Goal: Download file/media

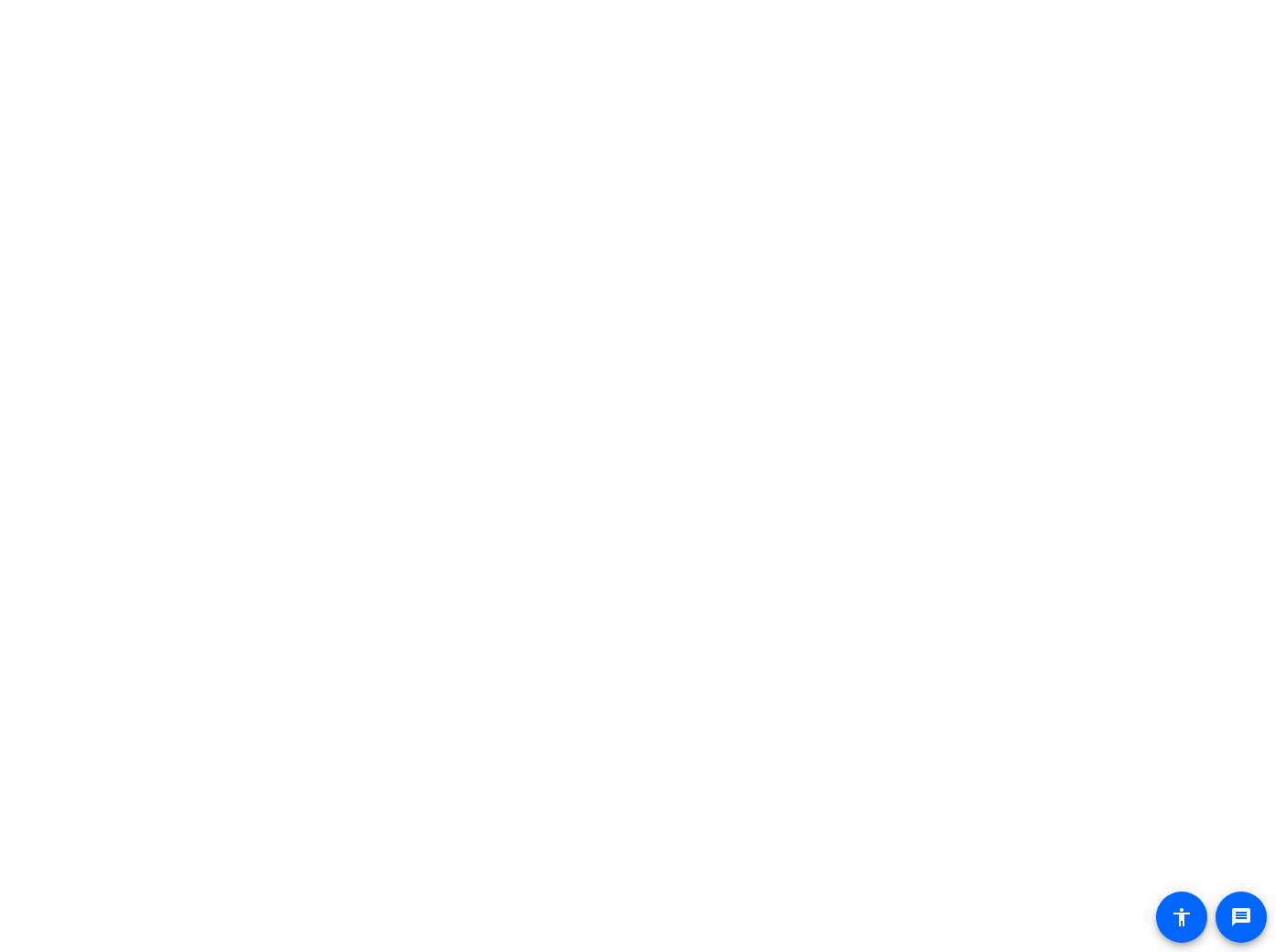
click at [433, 357] on body "message accessibility" at bounding box center [638, 476] width 1276 height 952
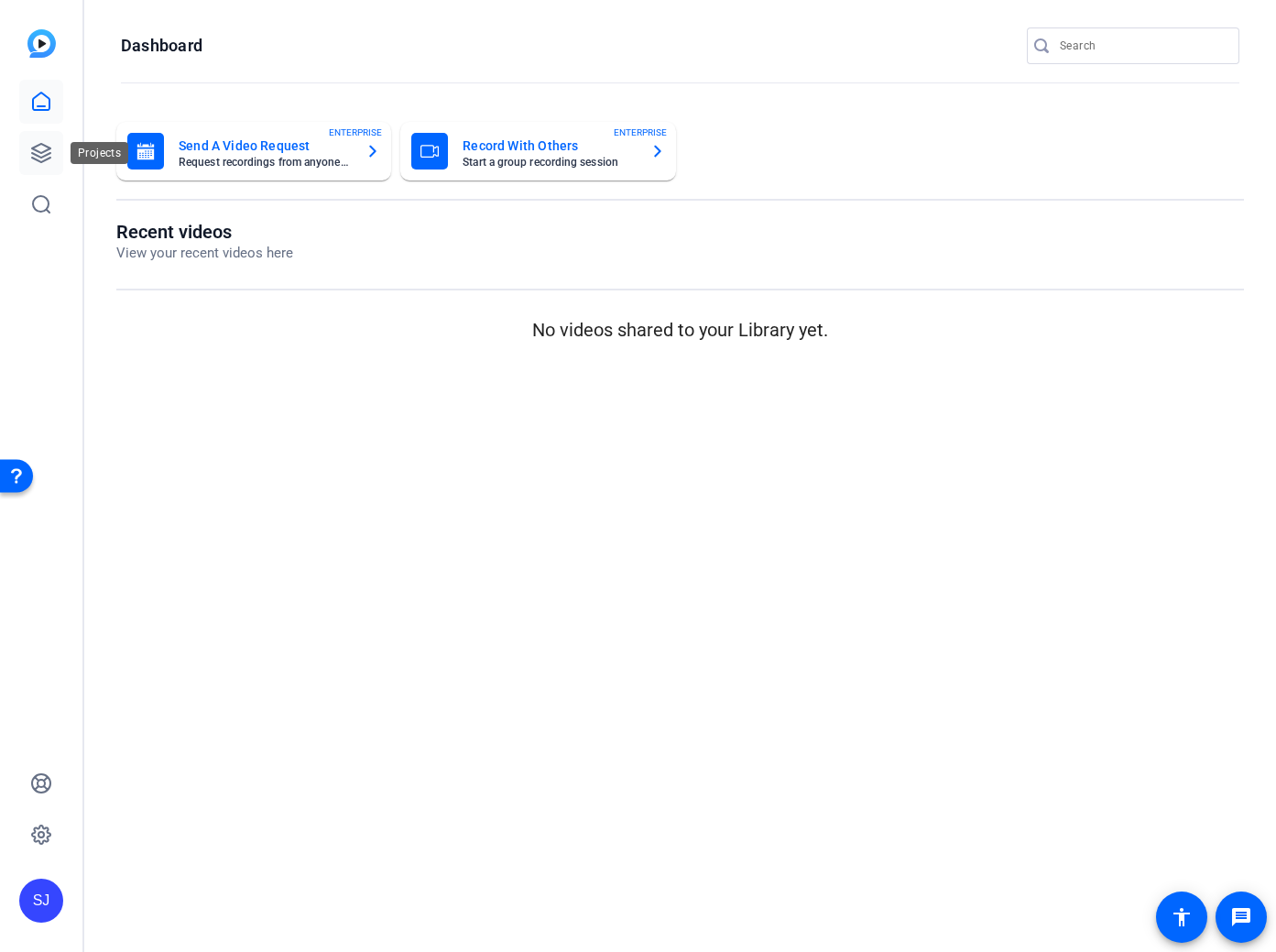
click at [37, 146] on icon at bounding box center [41, 152] width 18 height 18
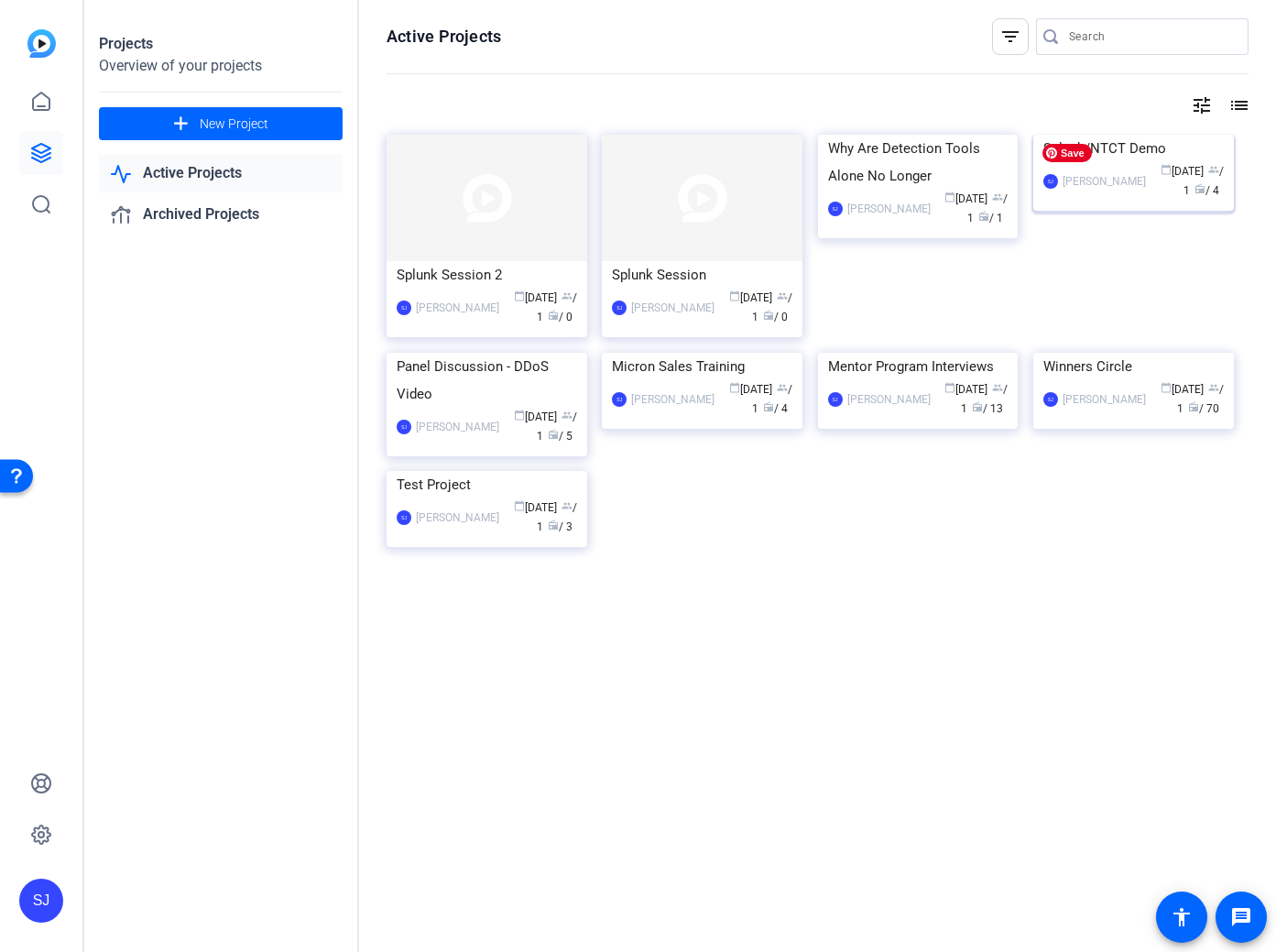
click at [1159, 135] on img at bounding box center [1133, 135] width 201 height 0
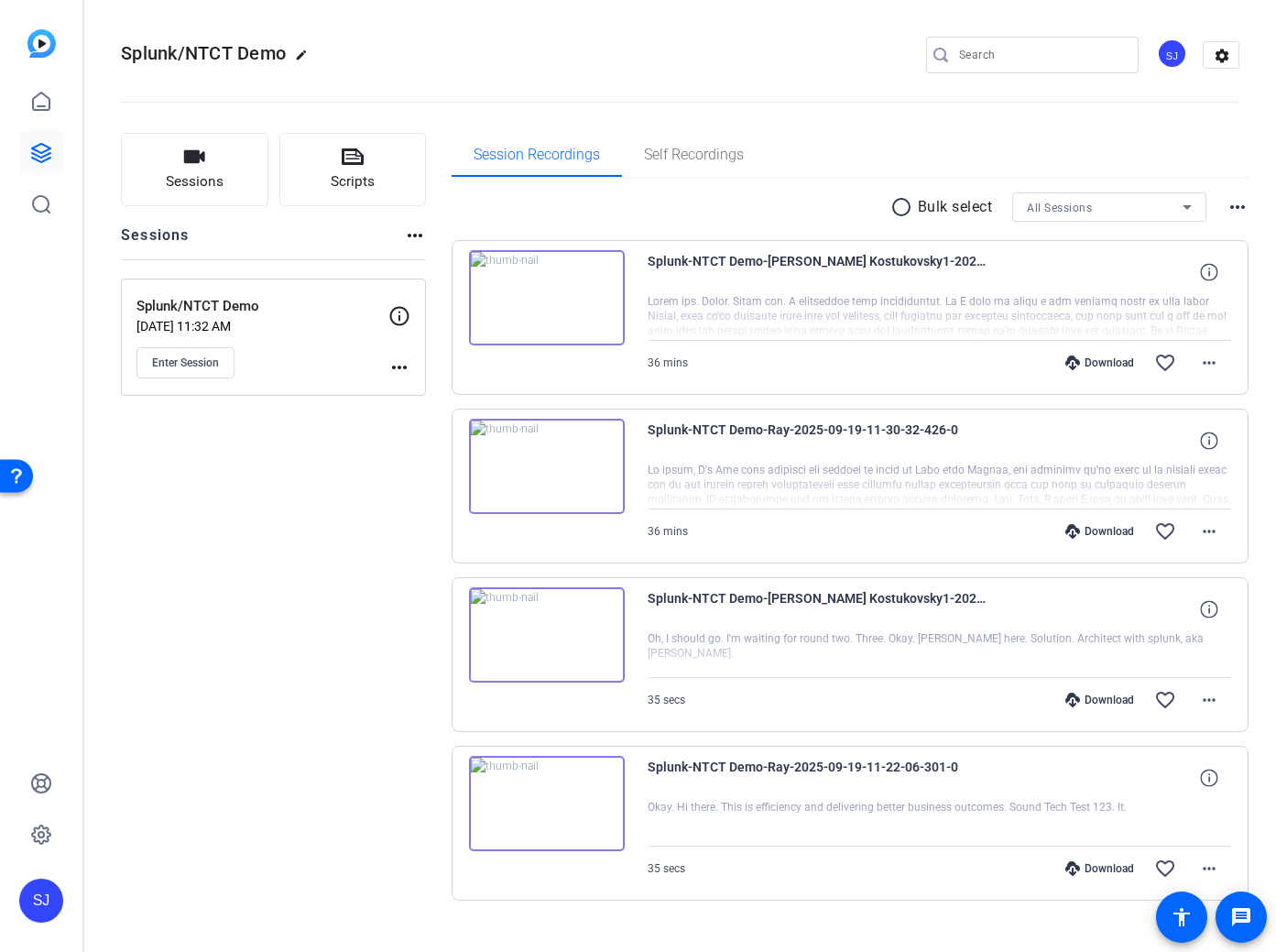
scroll to position [30, 0]
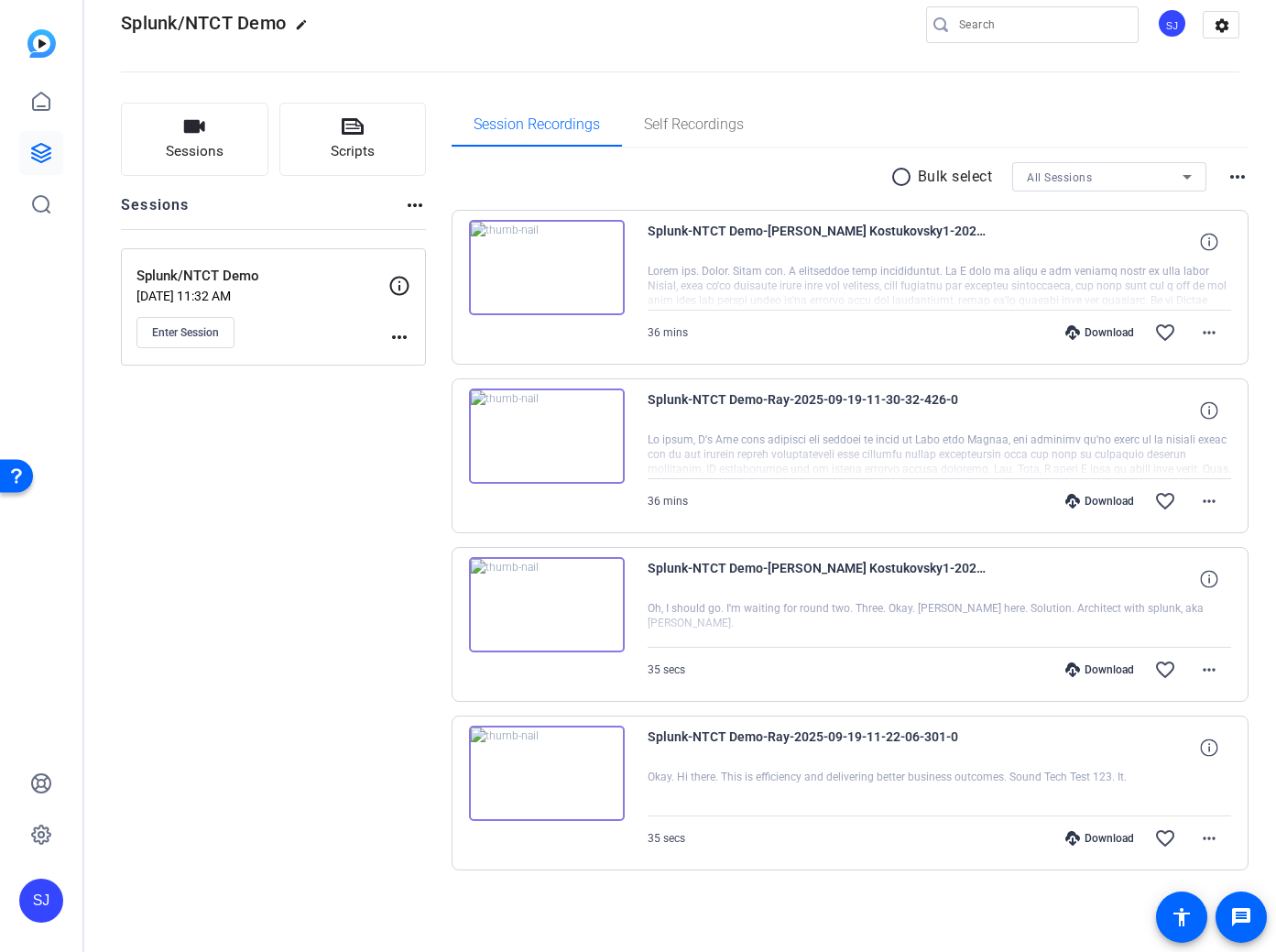
click at [900, 176] on mat-icon "radio_button_unchecked" at bounding box center [903, 177] width 27 height 22
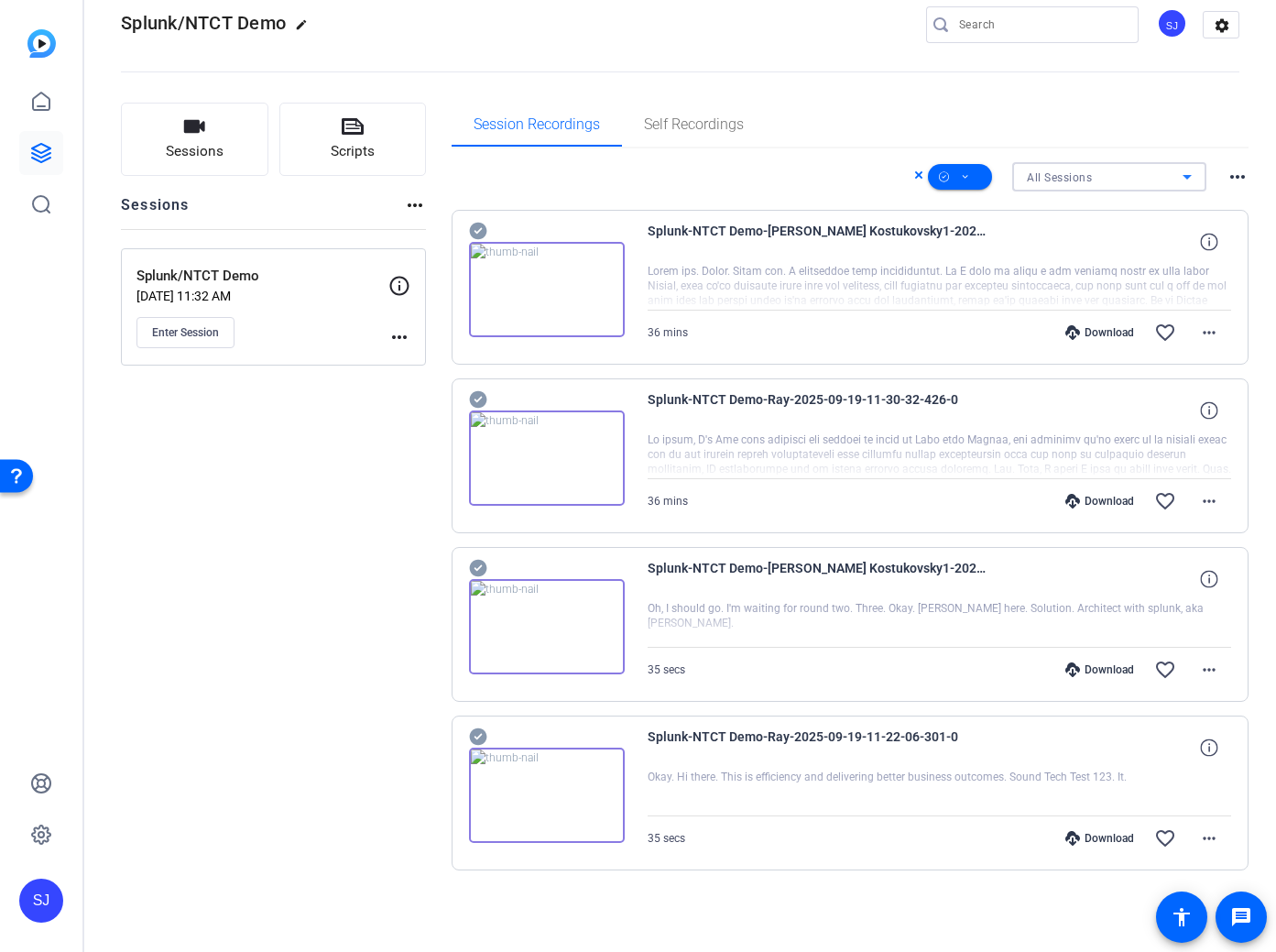
click at [1188, 174] on icon at bounding box center [1187, 177] width 22 height 22
click at [1194, 126] on div at bounding box center [638, 476] width 1276 height 952
click at [1191, 181] on icon at bounding box center [1187, 177] width 22 height 22
click at [1067, 240] on span "Splunk/NTCT Demo" at bounding box center [1079, 243] width 105 height 22
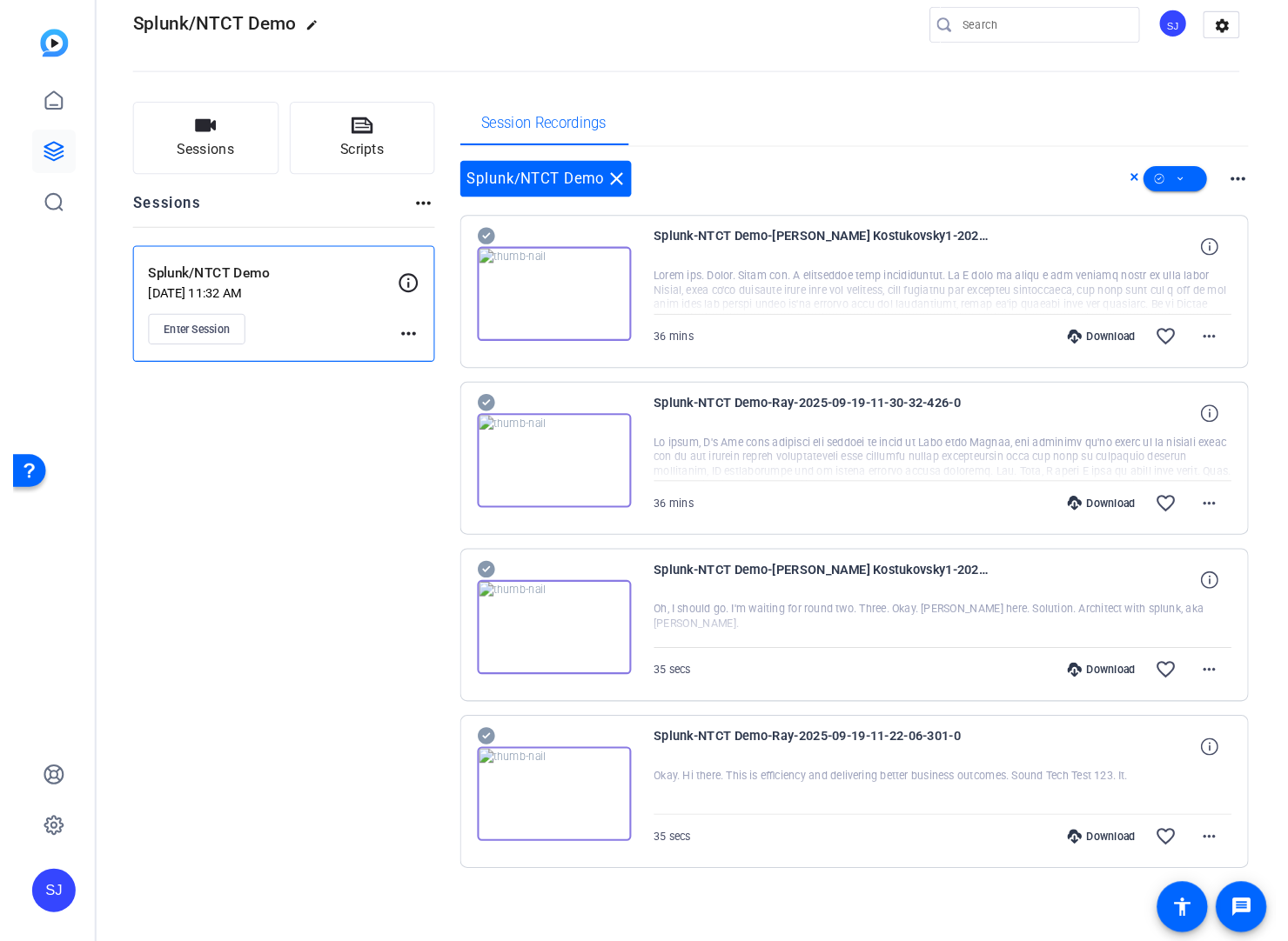
scroll to position [36, 0]
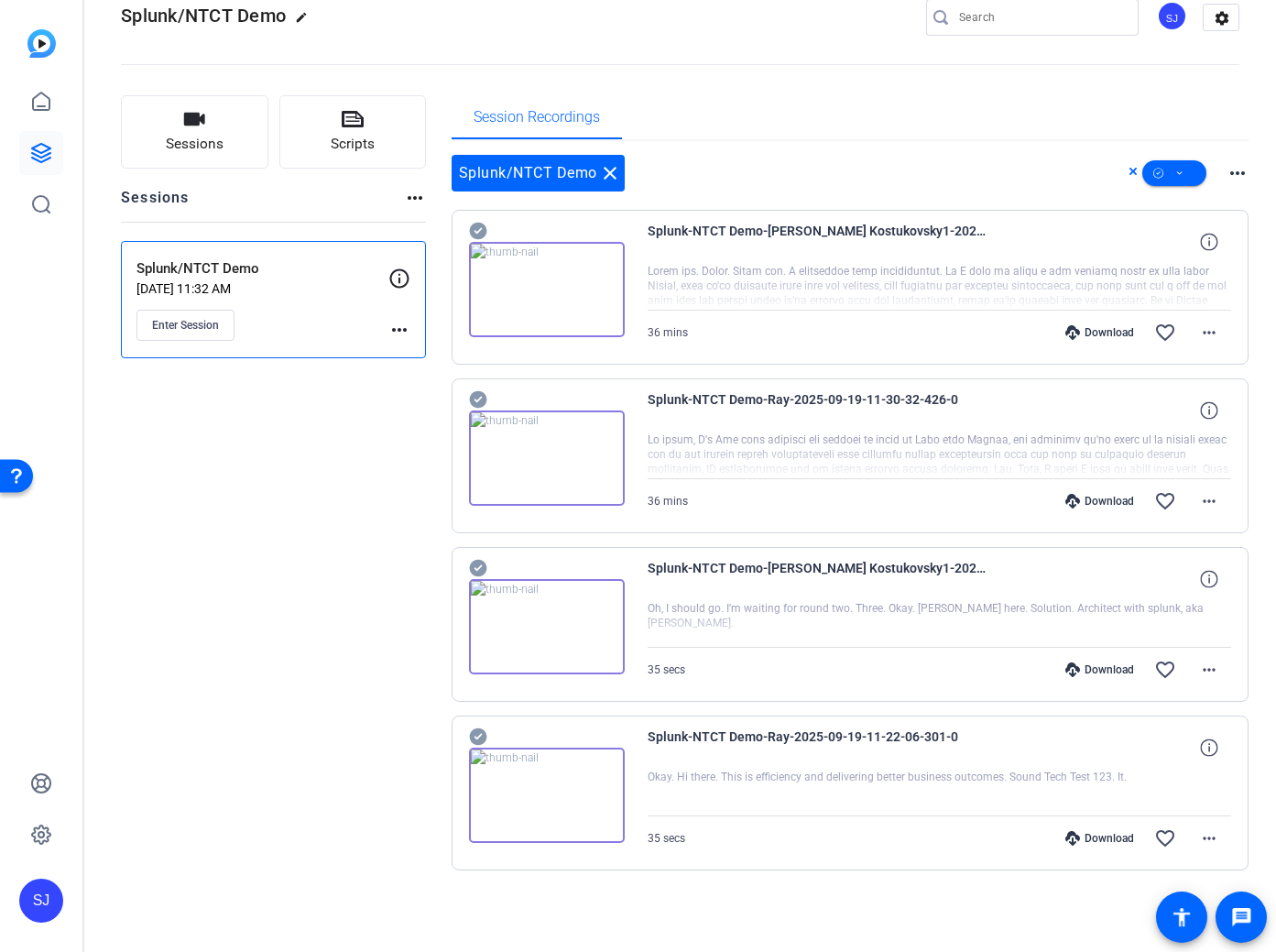
click at [1243, 170] on mat-icon "more_horiz" at bounding box center [1237, 173] width 22 height 22
click at [993, 90] on div at bounding box center [638, 476] width 1276 height 952
click at [1083, 331] on div "Download" at bounding box center [1099, 332] width 87 height 15
click at [1237, 164] on mat-icon "more_horiz" at bounding box center [1237, 173] width 22 height 22
click at [923, 100] on div at bounding box center [638, 476] width 1276 height 952
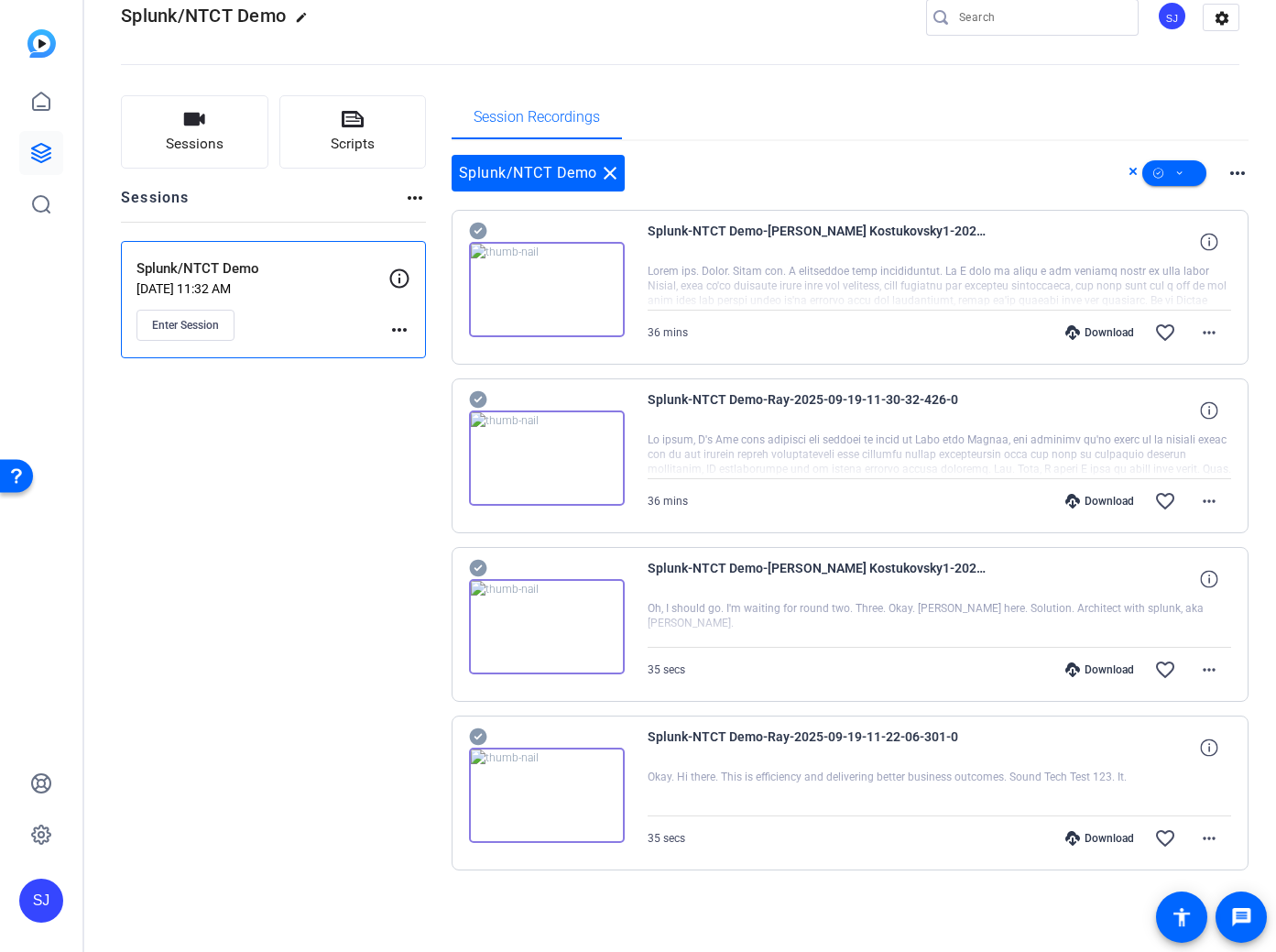
click at [270, 674] on div "Sessions Scripts Sessions more_horiz Splunk/NTCT Demo Sep 03, 2025 @ 11:32 AM E…" at bounding box center [274, 511] width 305 height 834
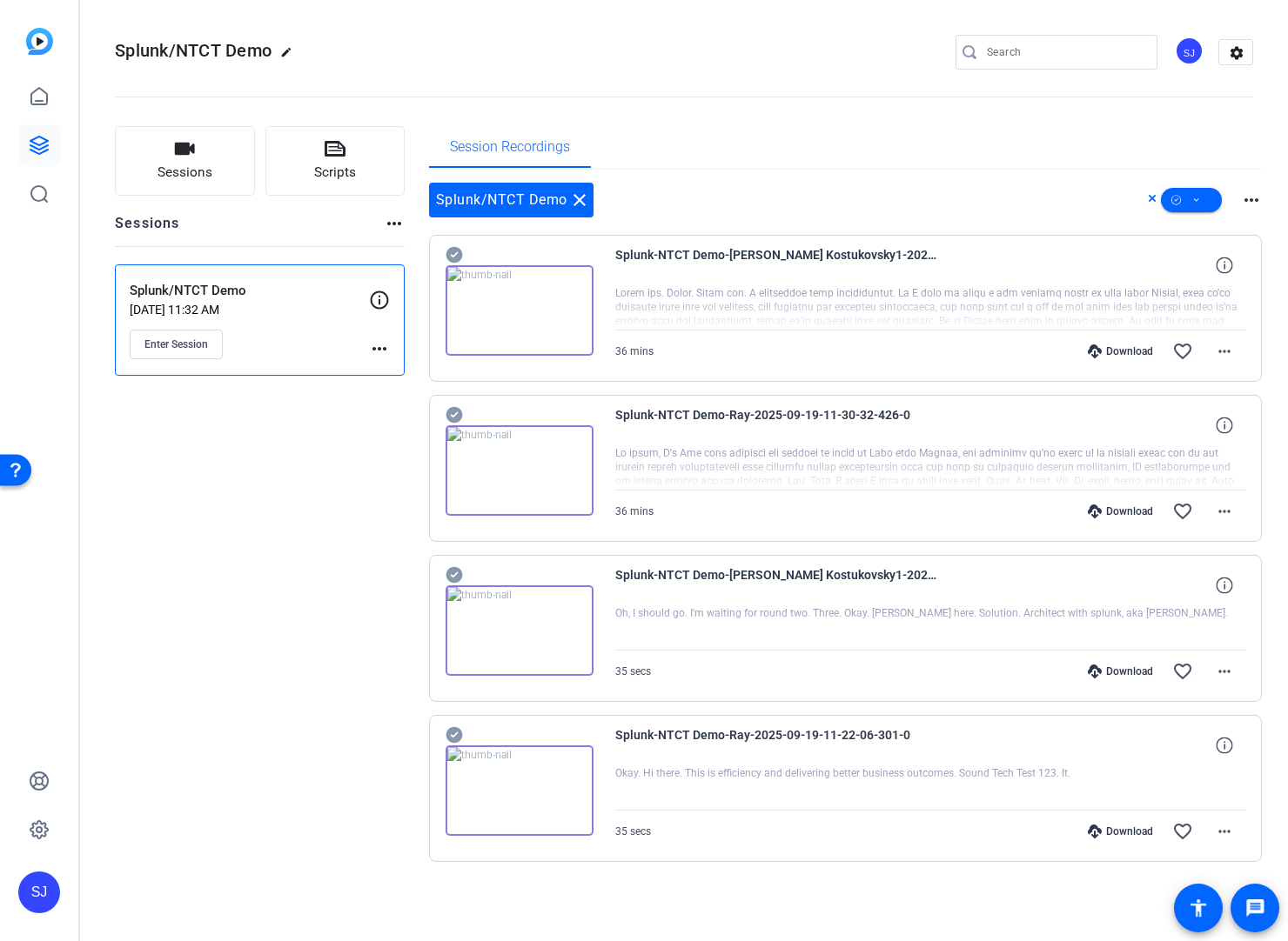
scroll to position [0, 0]
click at [1095, 511] on icon at bounding box center [1094, 511] width 14 height 14
click at [1018, 147] on div "Session Recordings" at bounding box center [845, 147] width 833 height 41
click at [877, 131] on div "Session Recordings" at bounding box center [845, 147] width 833 height 41
